Goal: Communication & Community: Answer question/provide support

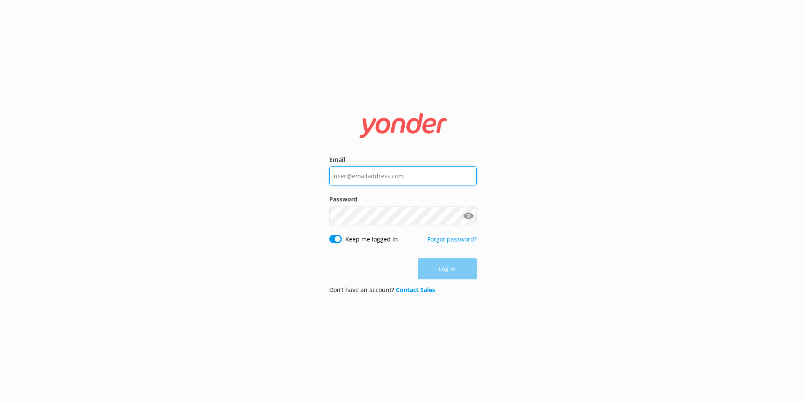
type input "[EMAIL_ADDRESS][DOMAIN_NAME]"
click at [462, 264] on div "Log in" at bounding box center [403, 268] width 148 height 21
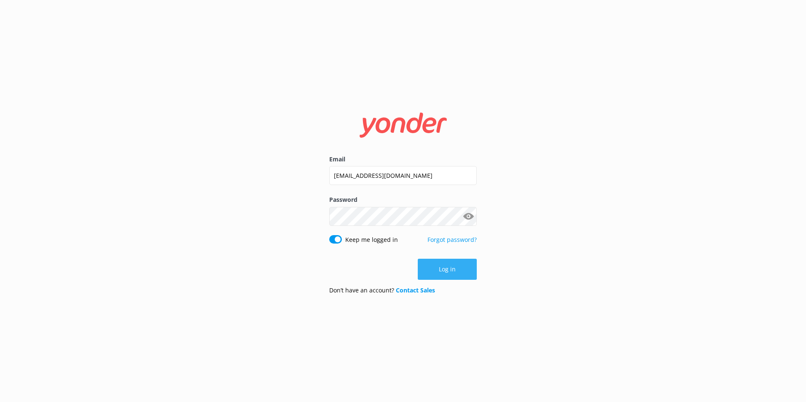
click at [448, 268] on button "Log in" at bounding box center [447, 269] width 59 height 21
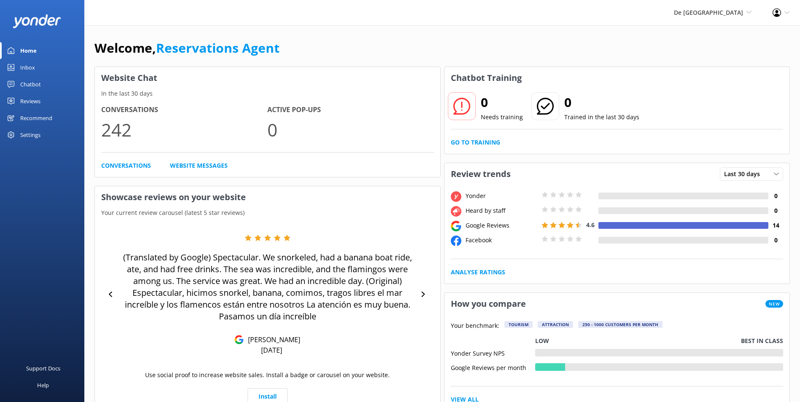
click at [217, 16] on div "De [GEOGRAPHIC_DATA] [GEOGRAPHIC_DATA] [GEOGRAPHIC_DATA]'s Activities Expert Th…" at bounding box center [400, 12] width 800 height 25
click at [42, 61] on link "Inbox" at bounding box center [42, 67] width 84 height 17
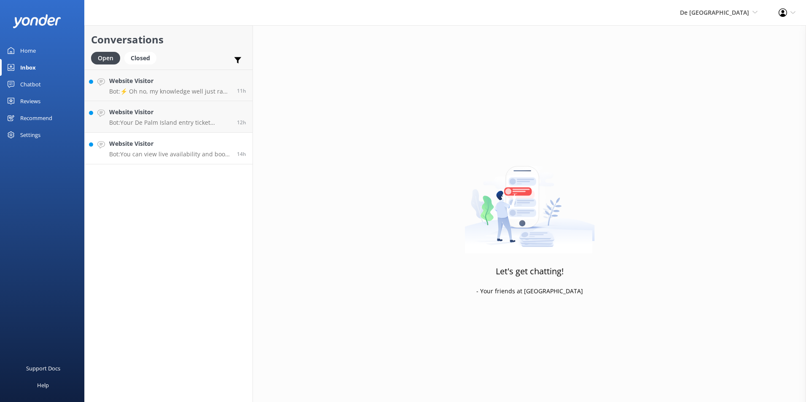
click at [133, 146] on h4 "Website Visitor" at bounding box center [169, 143] width 121 height 9
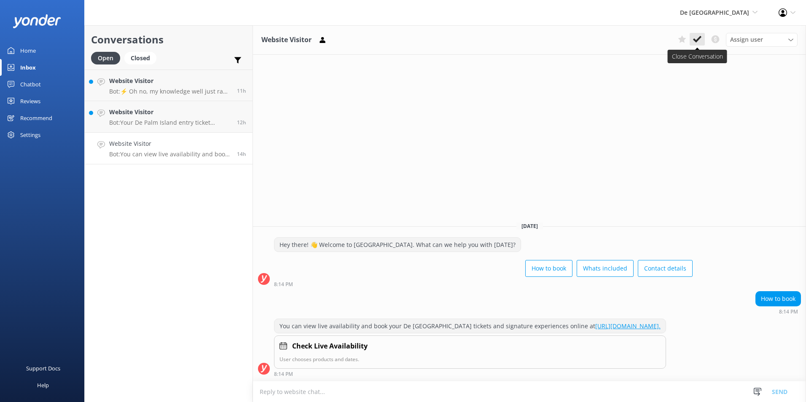
click at [700, 38] on use at bounding box center [697, 39] width 8 height 7
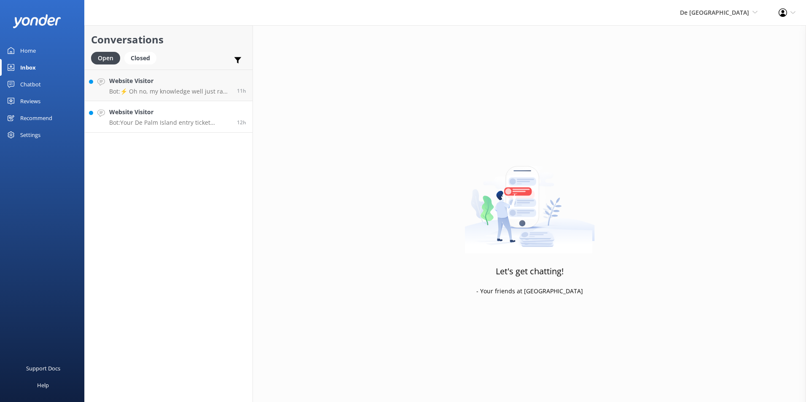
click at [115, 115] on h4 "Website Visitor" at bounding box center [169, 111] width 121 height 9
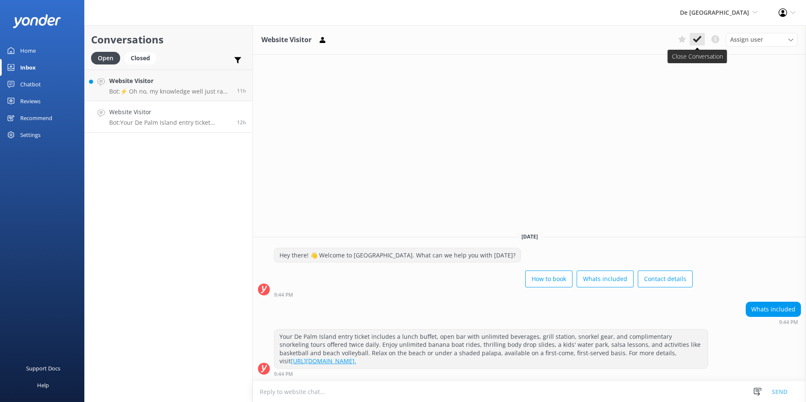
click at [701, 39] on icon at bounding box center [697, 39] width 8 height 8
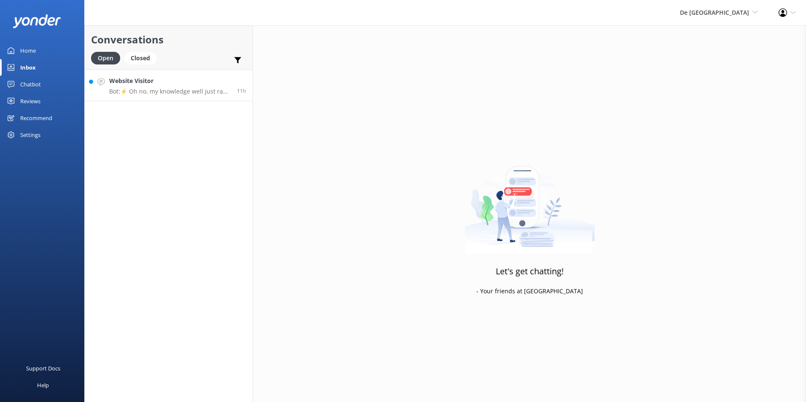
click at [147, 85] on h4 "Website Visitor" at bounding box center [169, 80] width 121 height 9
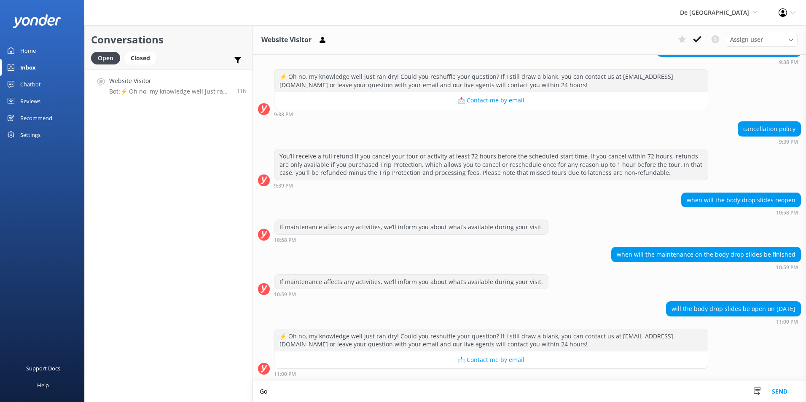
scroll to position [89, 0]
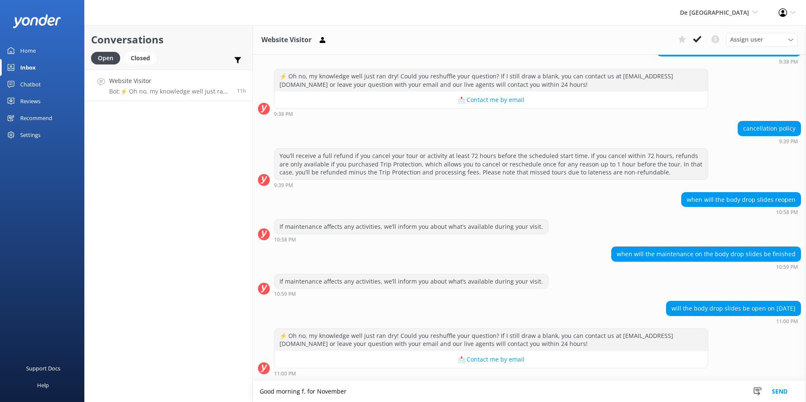
click at [304, 390] on textarea "Good morning f. for November" at bounding box center [529, 391] width 553 height 21
click at [349, 389] on textarea "Good morning , for November" at bounding box center [529, 391] width 553 height 21
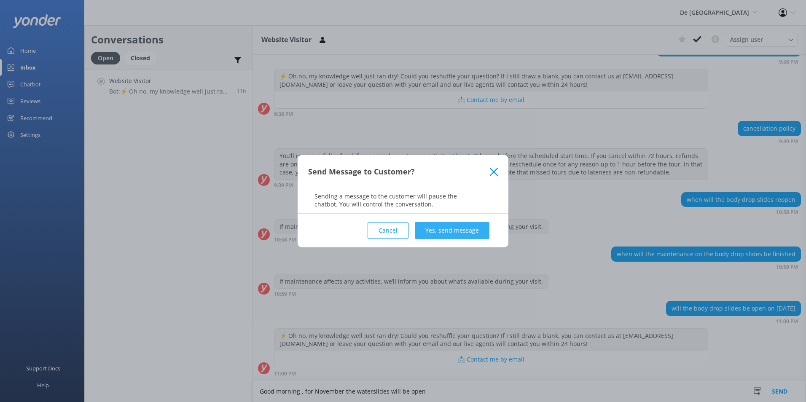
type textarea "Good morning , for November the waterslides will be open"
click at [462, 227] on button "Yes, send message" at bounding box center [452, 230] width 75 height 17
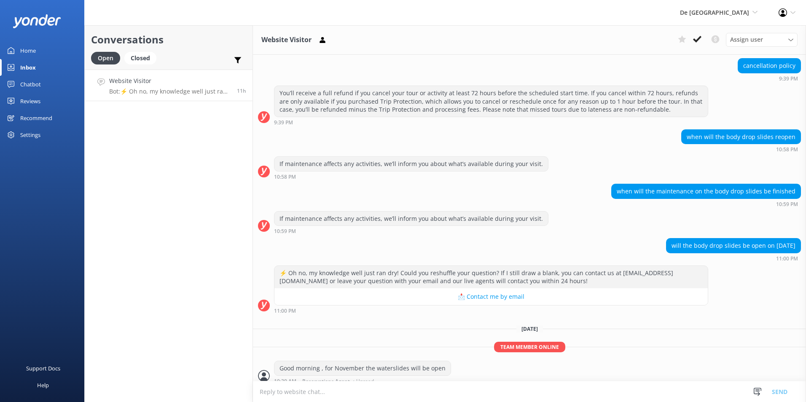
scroll to position [159, 0]
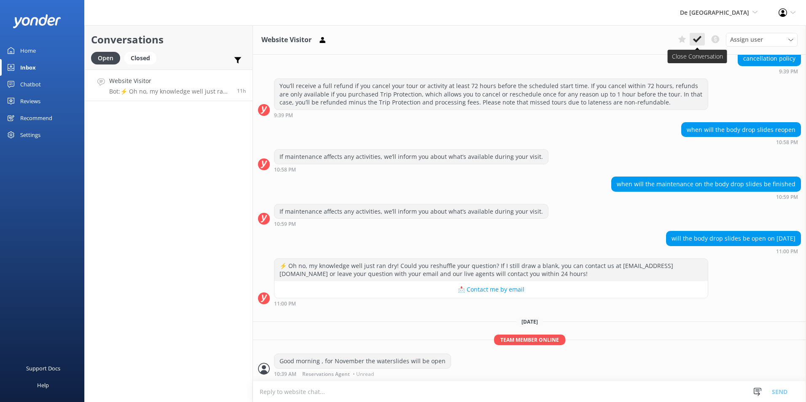
click at [699, 41] on icon at bounding box center [697, 39] width 8 height 8
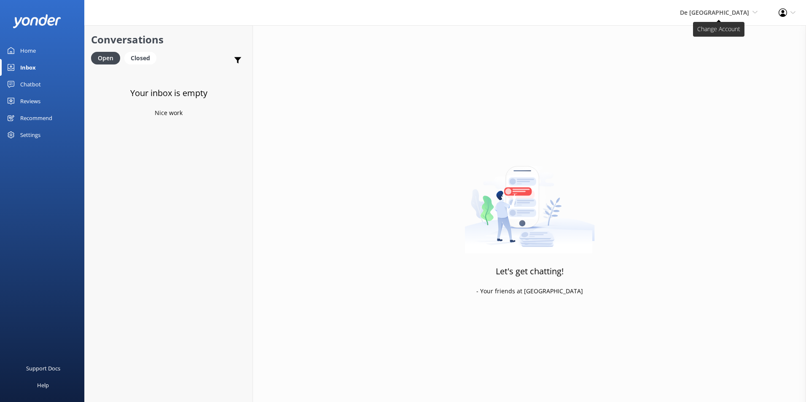
click at [720, 12] on span "De [GEOGRAPHIC_DATA]" at bounding box center [714, 12] width 69 height 8
click at [711, 55] on link "Aruba's Activities Expert" at bounding box center [726, 56] width 84 height 20
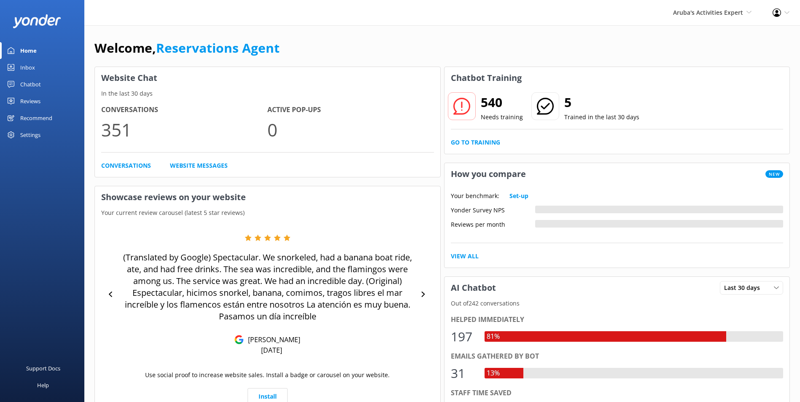
click at [42, 67] on link "Inbox" at bounding box center [42, 67] width 84 height 17
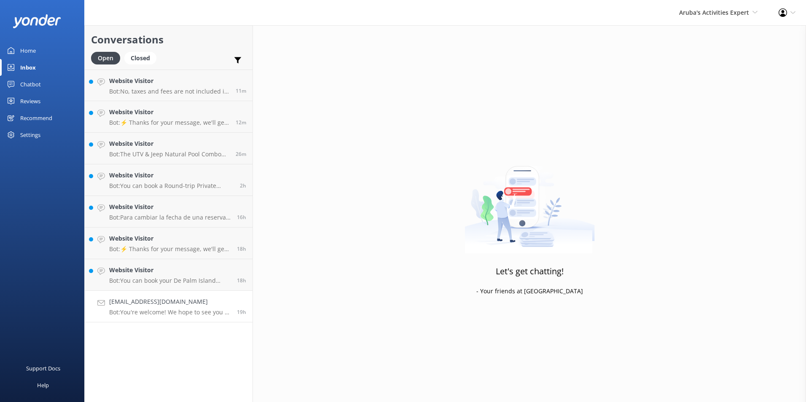
click at [153, 300] on h4 "[EMAIL_ADDRESS][DOMAIN_NAME]" at bounding box center [169, 301] width 121 height 9
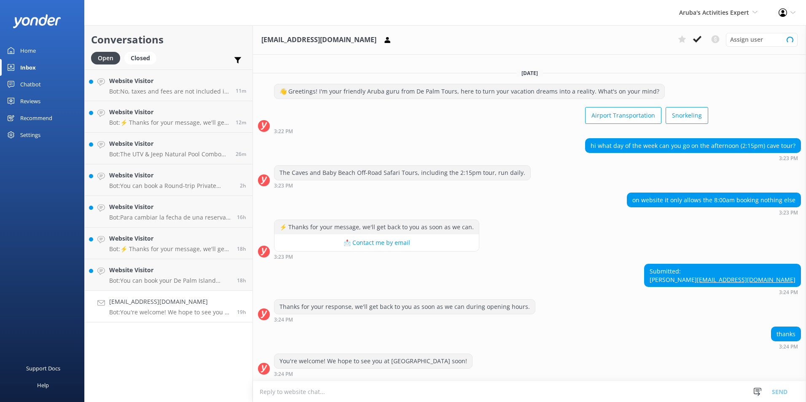
scroll to position [1, 0]
click at [309, 393] on textarea at bounding box center [529, 391] width 553 height 21
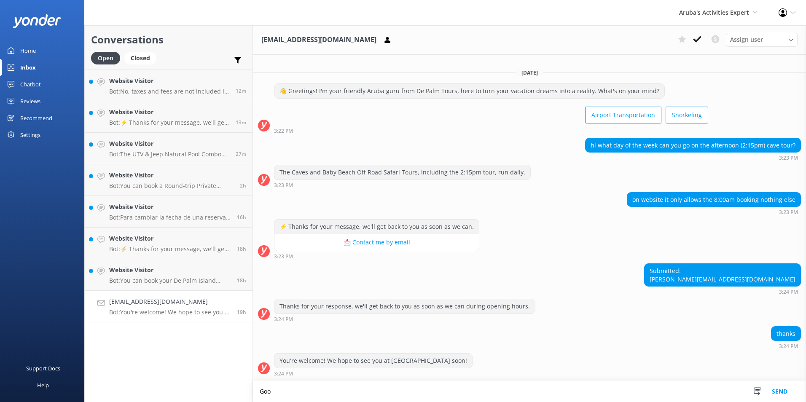
scroll to position [2, 0]
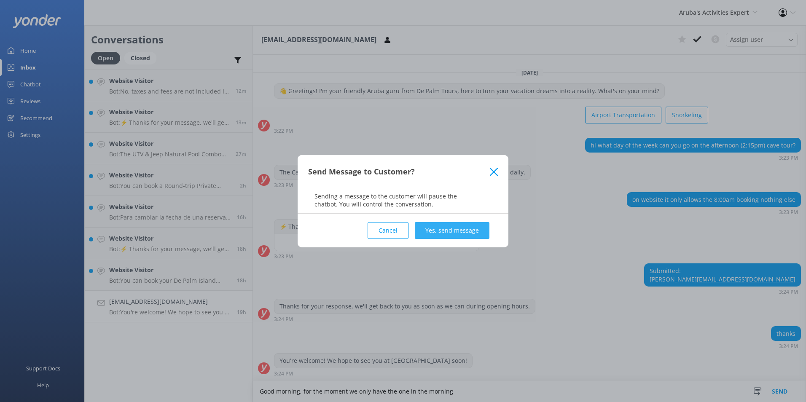
type textarea "Good morning, for the moment we only have the one in the morning"
click at [479, 226] on button "Yes, send message" at bounding box center [452, 230] width 75 height 17
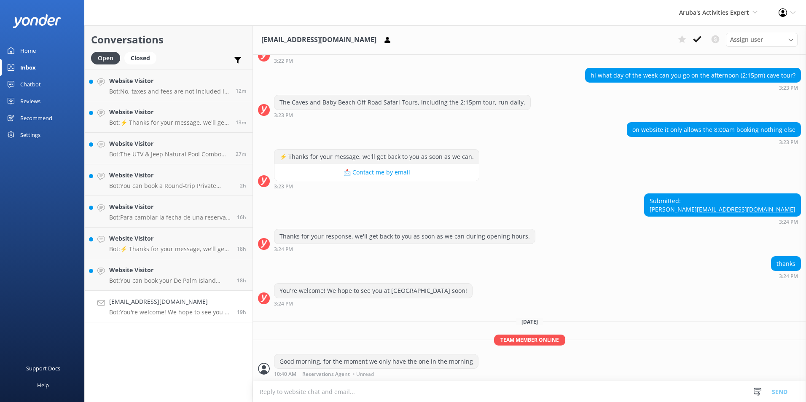
scroll to position [72, 0]
click at [701, 39] on icon at bounding box center [697, 39] width 8 height 8
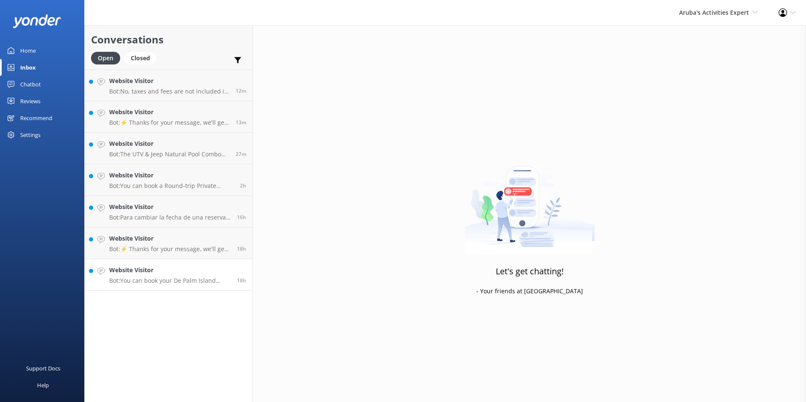
click at [172, 277] on p "Bot: You can book your De Palm Island experience online at https://depalm.com/d…" at bounding box center [169, 281] width 121 height 8
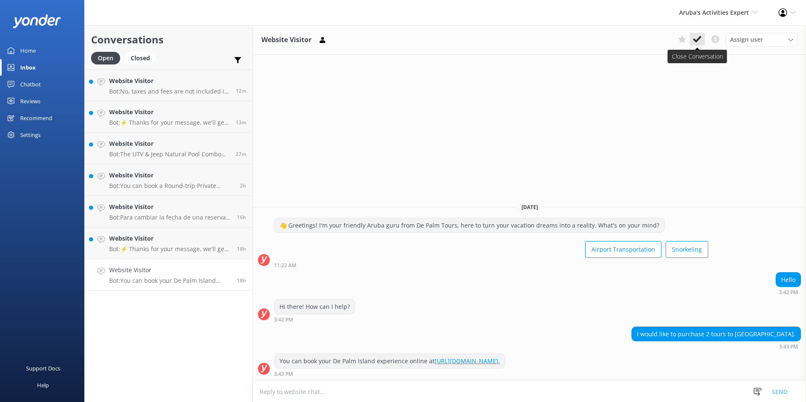
click at [699, 40] on icon at bounding box center [697, 39] width 8 height 8
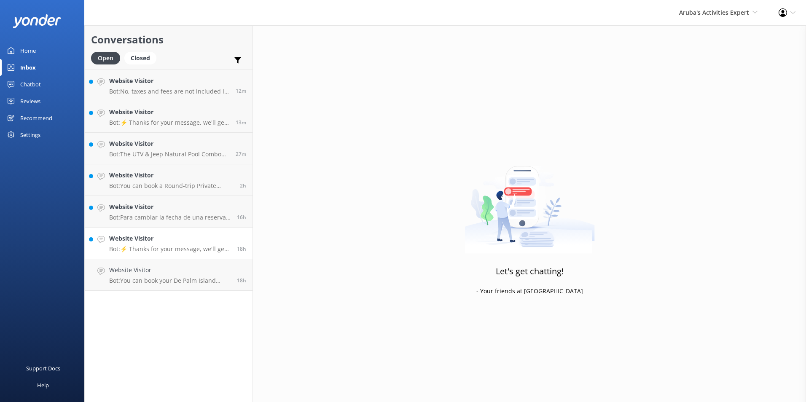
click at [162, 253] on link "Website Visitor Bot: ⚡ Thanks for your message, we'll get back to you as soon a…" at bounding box center [169, 244] width 168 height 32
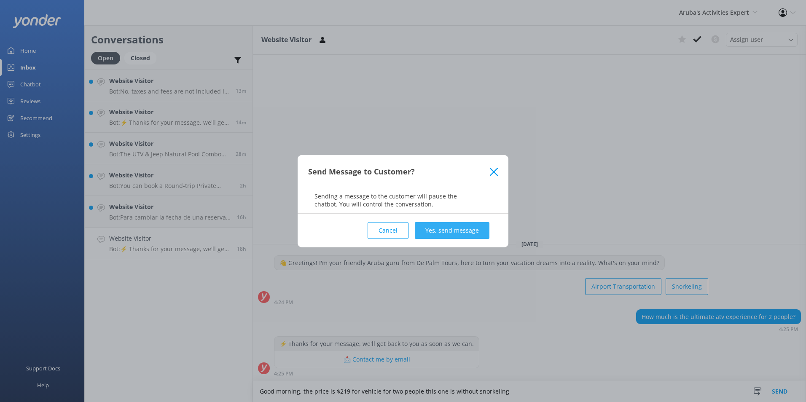
type textarea "Good morning, the price is $219 for vehicle for two people this one is without …"
click at [467, 228] on button "Yes, send message" at bounding box center [452, 230] width 75 height 17
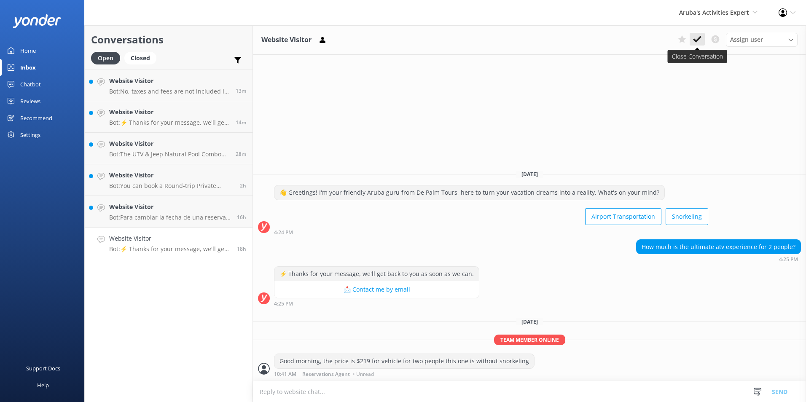
click at [701, 39] on icon at bounding box center [697, 39] width 8 height 8
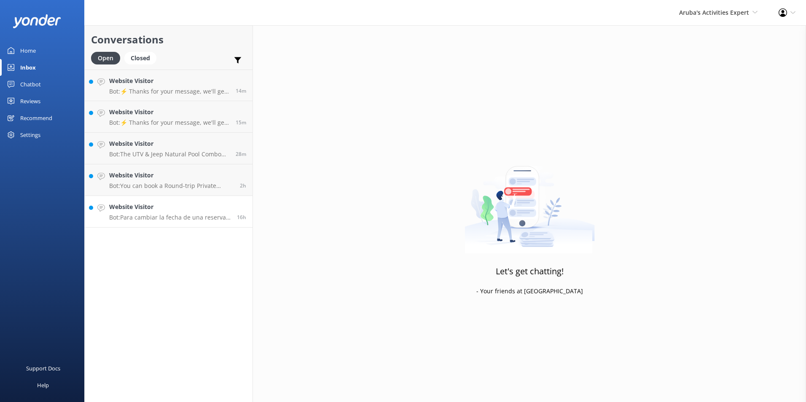
click at [118, 207] on h4 "Website Visitor" at bounding box center [169, 206] width 121 height 9
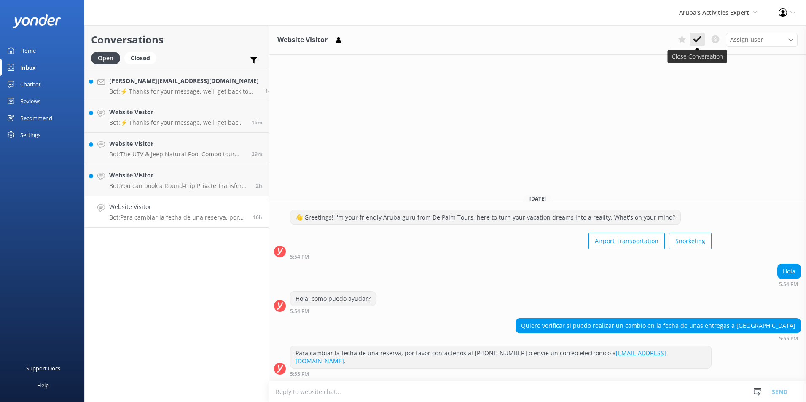
click at [697, 39] on icon at bounding box center [697, 39] width 8 height 8
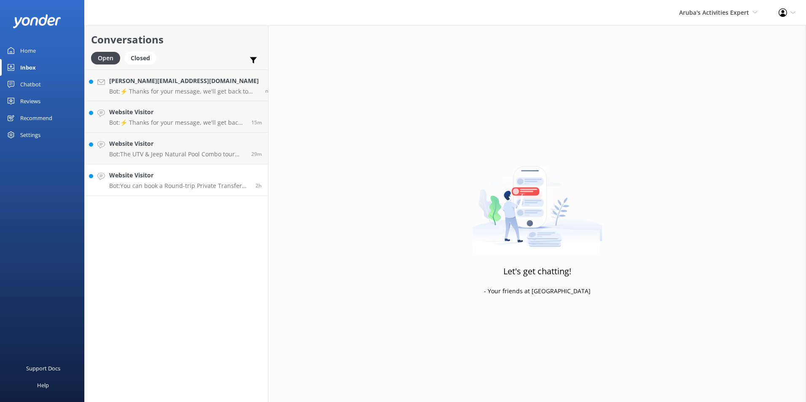
click at [173, 193] on link "Website Visitor Bot: You can book a Round-trip Private Transfer for Aruba Airpo…" at bounding box center [176, 180] width 183 height 32
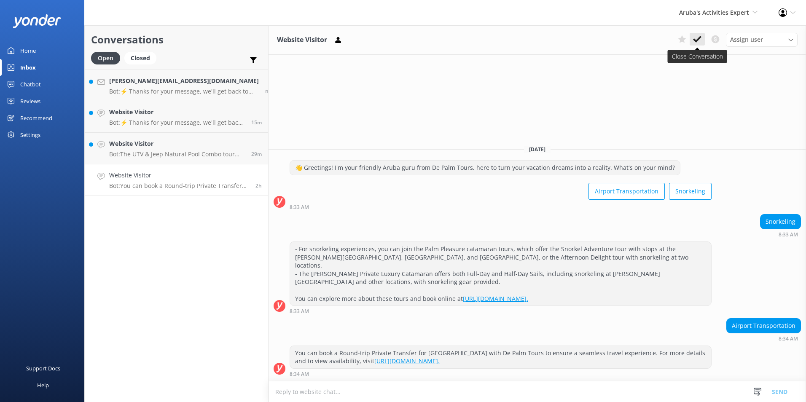
click at [698, 37] on icon at bounding box center [697, 39] width 8 height 8
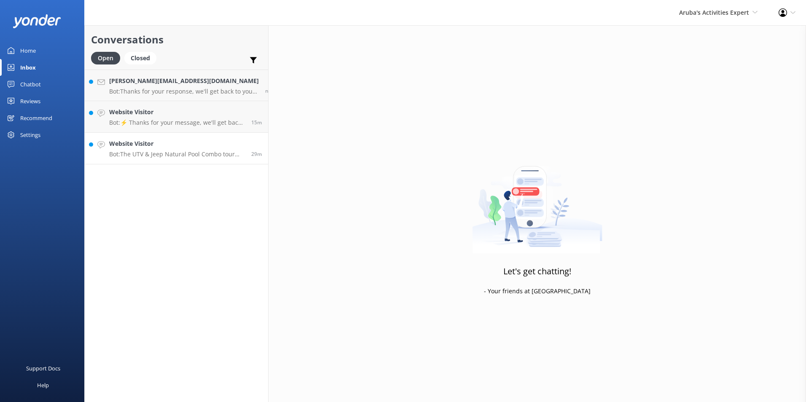
click at [140, 139] on h4 "Website Visitor" at bounding box center [177, 143] width 136 height 9
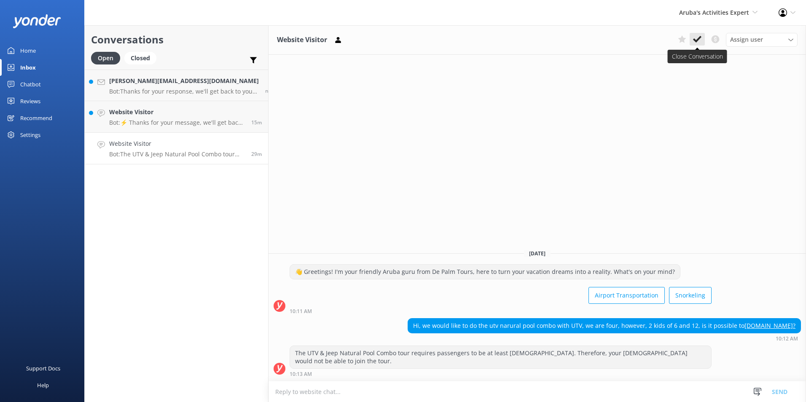
click at [701, 36] on icon at bounding box center [697, 39] width 8 height 8
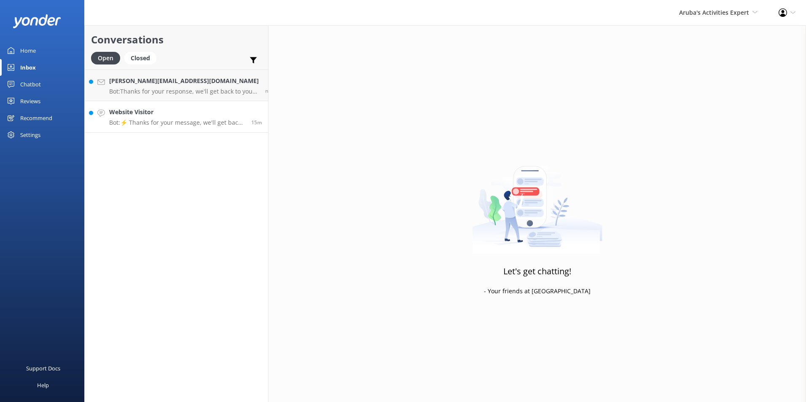
click at [136, 116] on h4 "Website Visitor" at bounding box center [177, 111] width 136 height 9
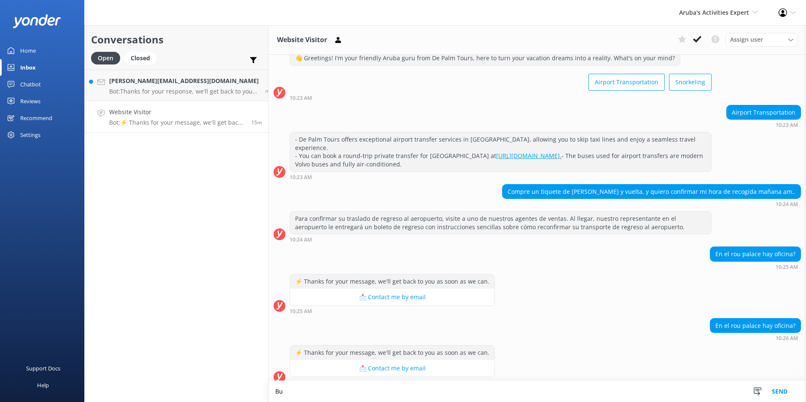
scroll to position [27, 0]
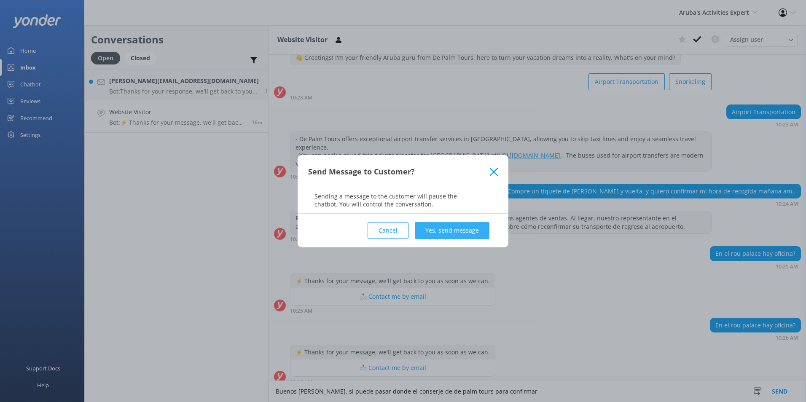
type textarea "Buenos dias, si puede pasar donde el conserje de de palm tours para confirmar"
click at [456, 224] on button "Yes, send message" at bounding box center [452, 230] width 75 height 17
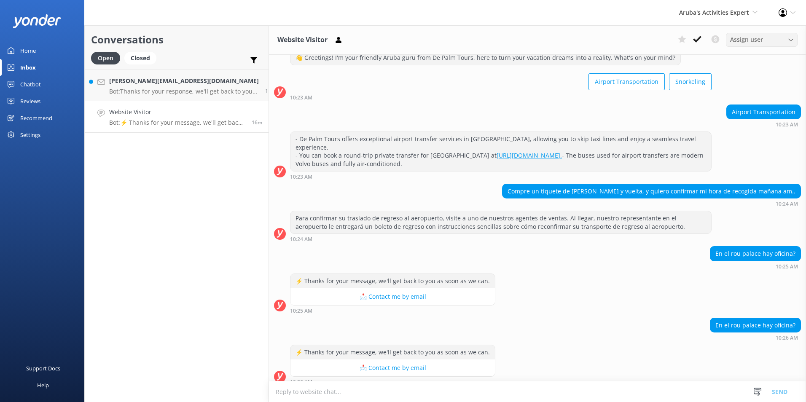
scroll to position [81, 0]
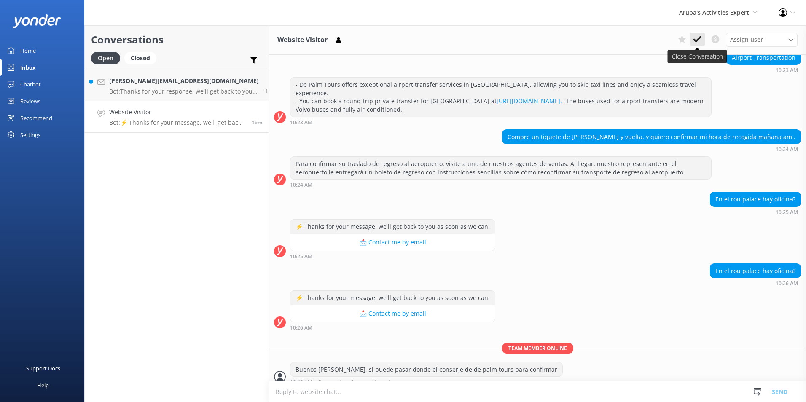
click at [700, 37] on use at bounding box center [697, 39] width 8 height 7
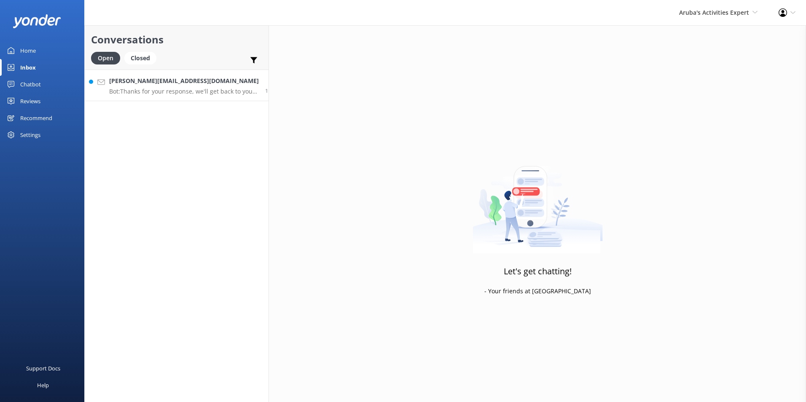
click at [134, 83] on h4 "lesley@baldwynward.co.uk" at bounding box center [184, 80] width 150 height 9
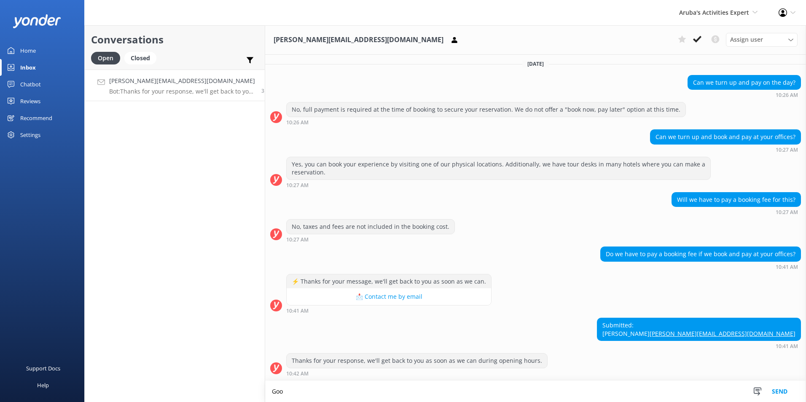
scroll to position [149, 0]
click at [444, 388] on textarea "Good morning , you can pay at the atlantis center if there is" at bounding box center [535, 391] width 541 height 21
click at [458, 393] on textarea "Good morning , you can pay at the atlantis center if there is availabity" at bounding box center [535, 391] width 541 height 21
click at [504, 394] on textarea "Good morning , you can pay at the atlantis center if there is availability" at bounding box center [535, 391] width 541 height 21
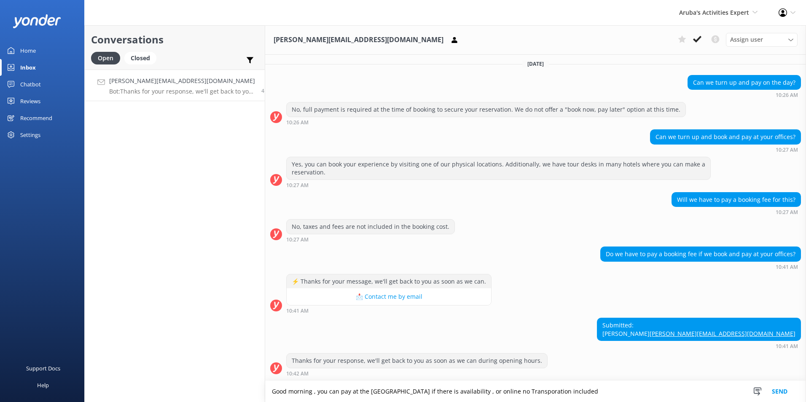
click at [580, 387] on textarea "Good morning , you can pay at the atlantis center if there is availability , or…" at bounding box center [535, 391] width 541 height 21
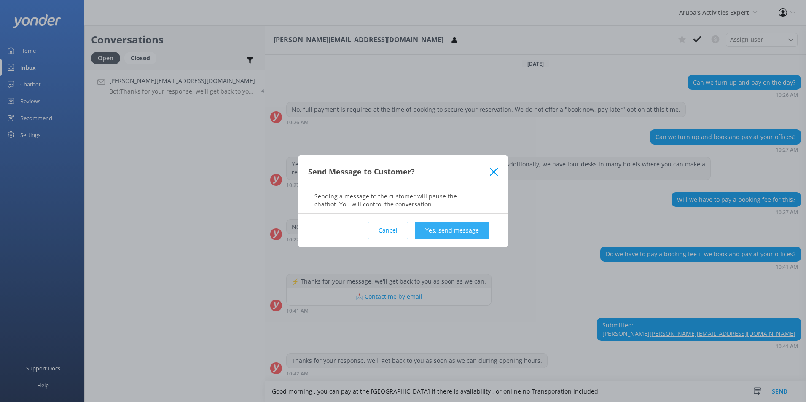
type textarea "Good morning , you can pay at the atlantis center if there is availability , or…"
click at [469, 233] on button "Yes, send message" at bounding box center [452, 230] width 75 height 17
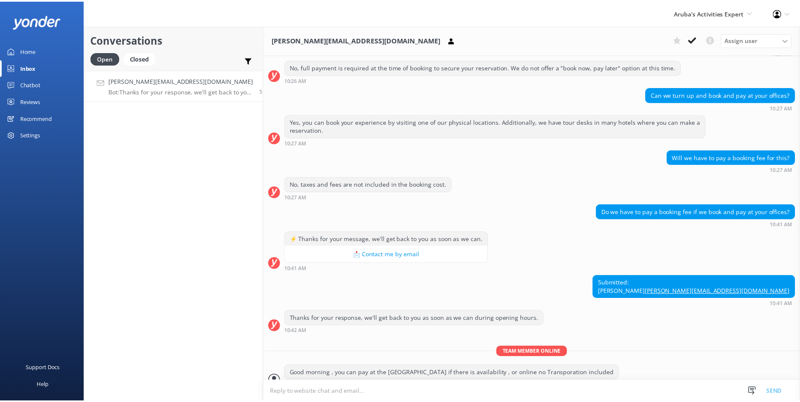
scroll to position [203, 0]
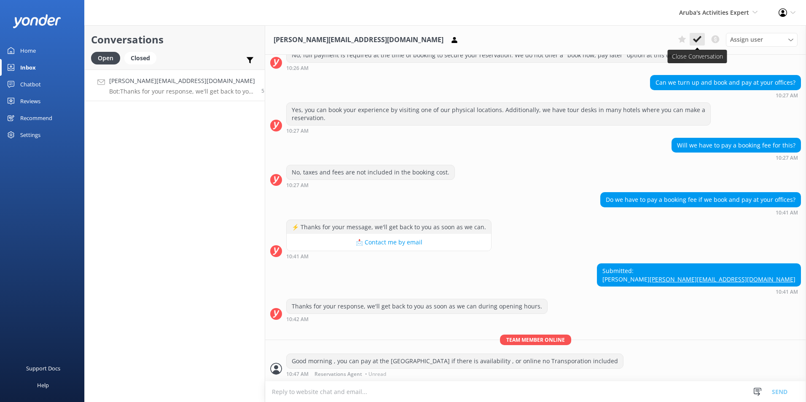
click at [700, 38] on use at bounding box center [697, 39] width 8 height 7
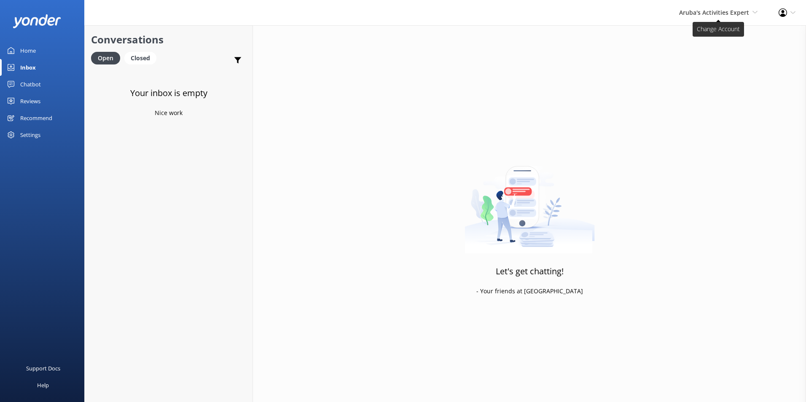
click at [695, 14] on span "Aruba's Activities Expert" at bounding box center [714, 12] width 70 height 8
click at [716, 76] on link "The Captain" at bounding box center [726, 77] width 84 height 20
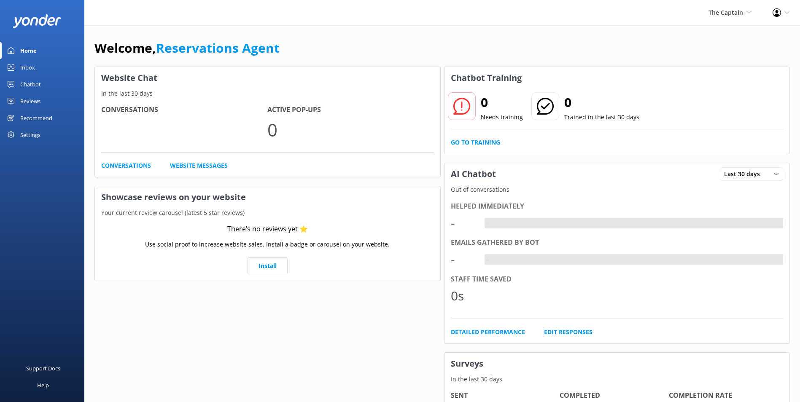
click at [38, 66] on link "Inbox" at bounding box center [42, 67] width 84 height 17
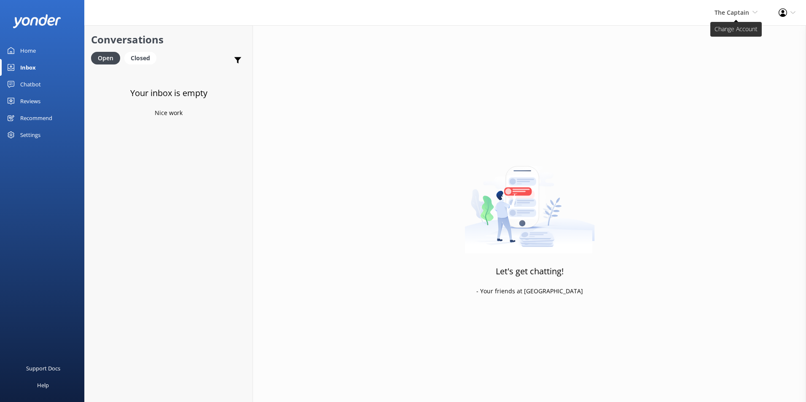
click at [743, 8] on span "The Captain" at bounding box center [731, 12] width 35 height 8
click at [722, 32] on link "De [GEOGRAPHIC_DATA]" at bounding box center [726, 36] width 84 height 20
